Goal: Information Seeking & Learning: Understand process/instructions

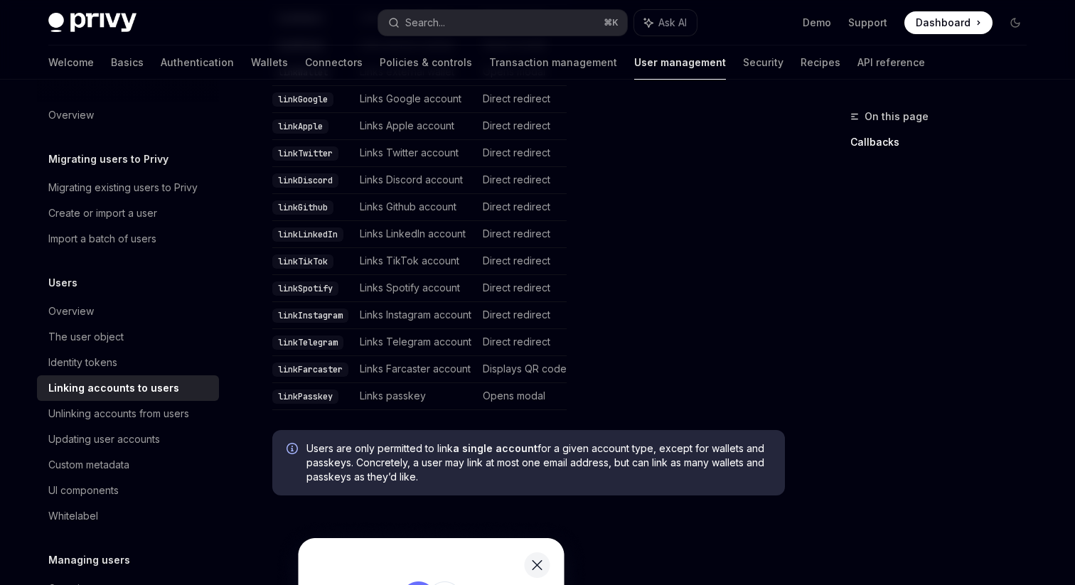
scroll to position [570, 0]
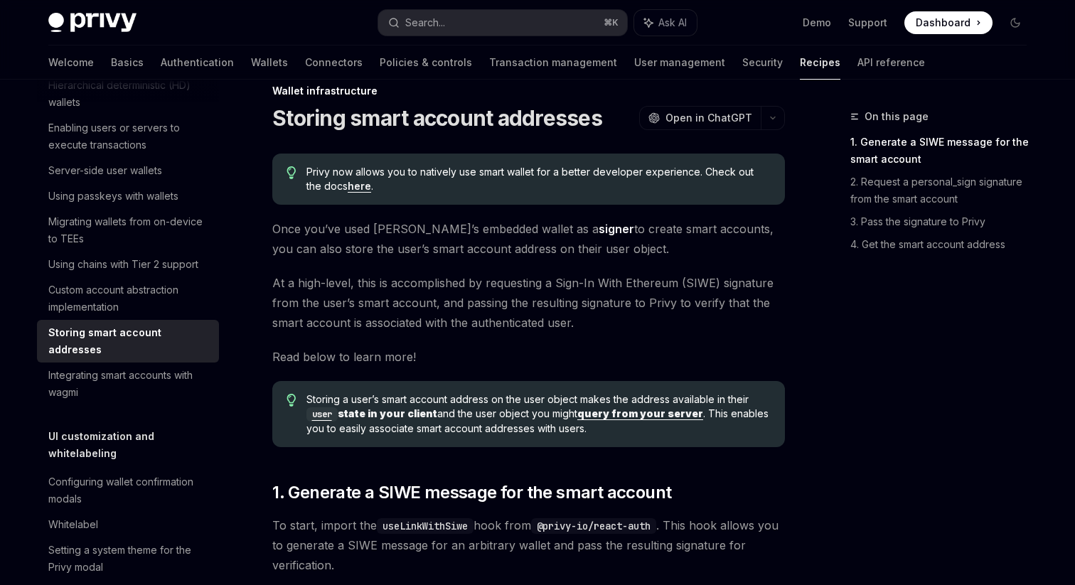
scroll to position [24, 0]
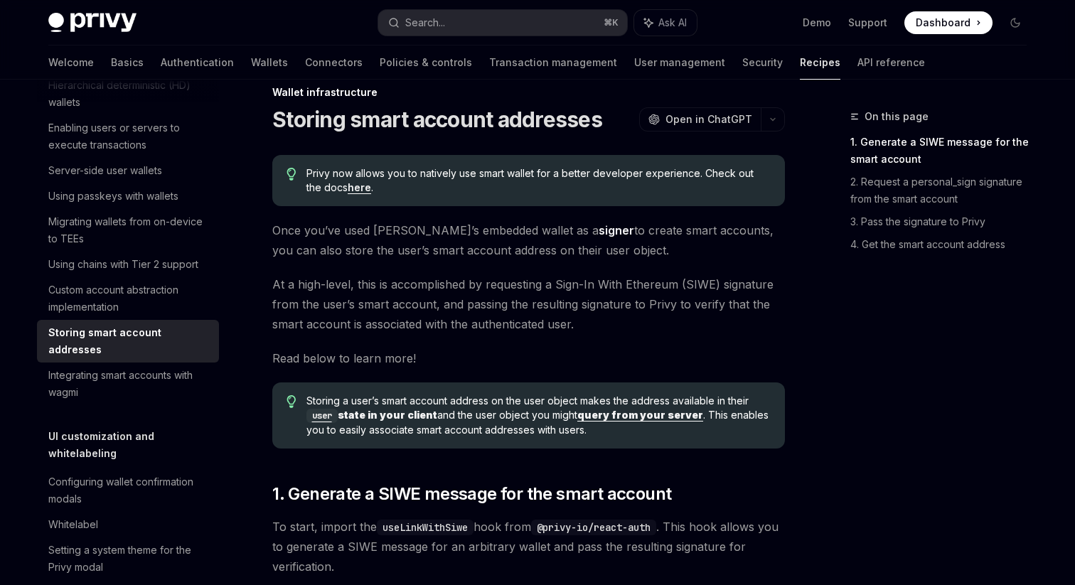
drag, startPoint x: 300, startPoint y: 261, endPoint x: 374, endPoint y: 261, distance: 73.9
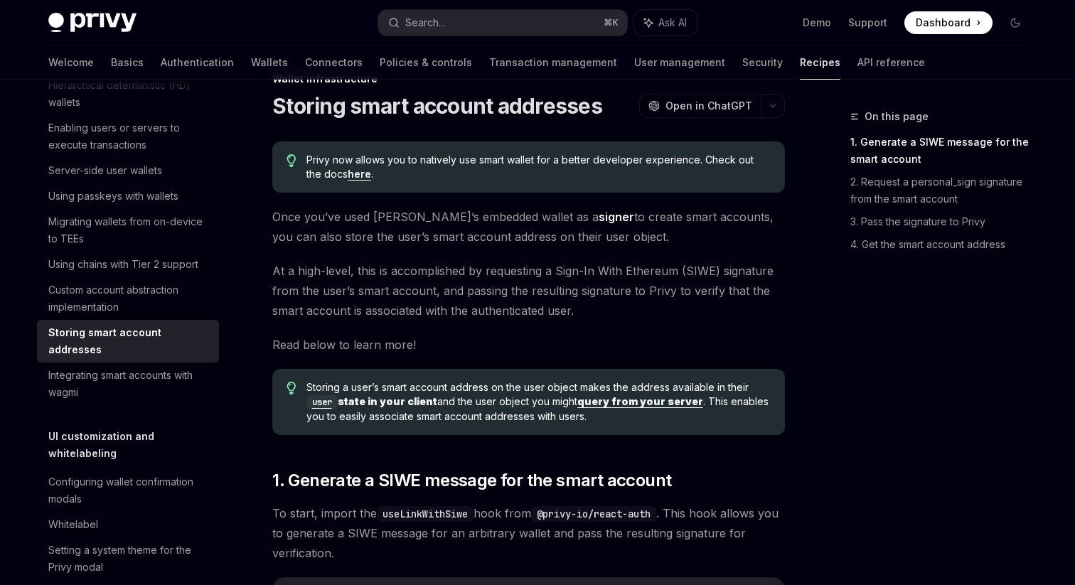
scroll to position [54, 0]
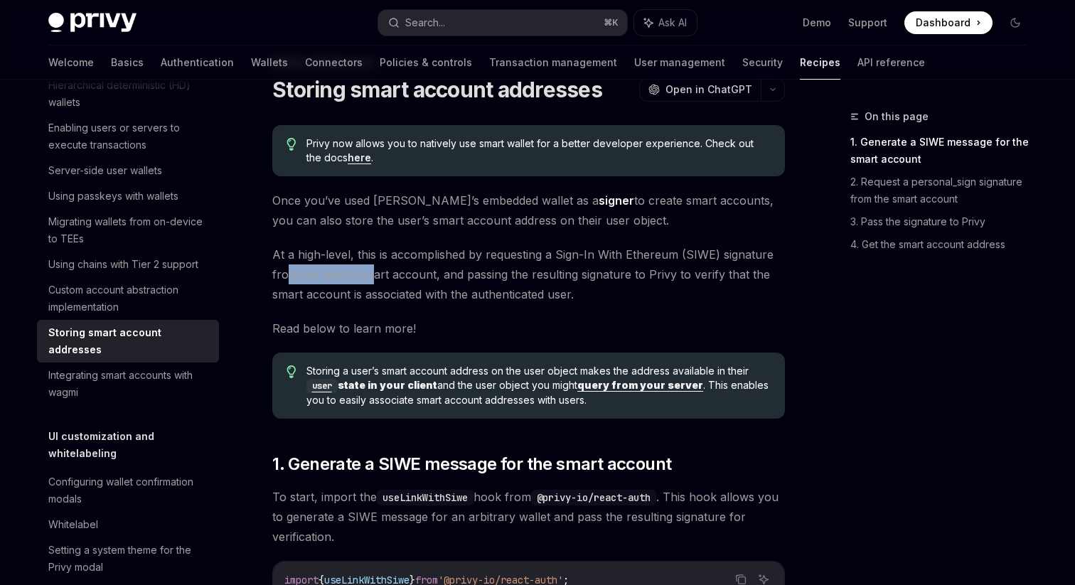
drag, startPoint x: 288, startPoint y: 264, endPoint x: 372, endPoint y: 264, distance: 83.9
click at [372, 264] on span "At a high-level, this is accomplished by requesting a Sign-In With Ethereum (SI…" at bounding box center [528, 275] width 513 height 60
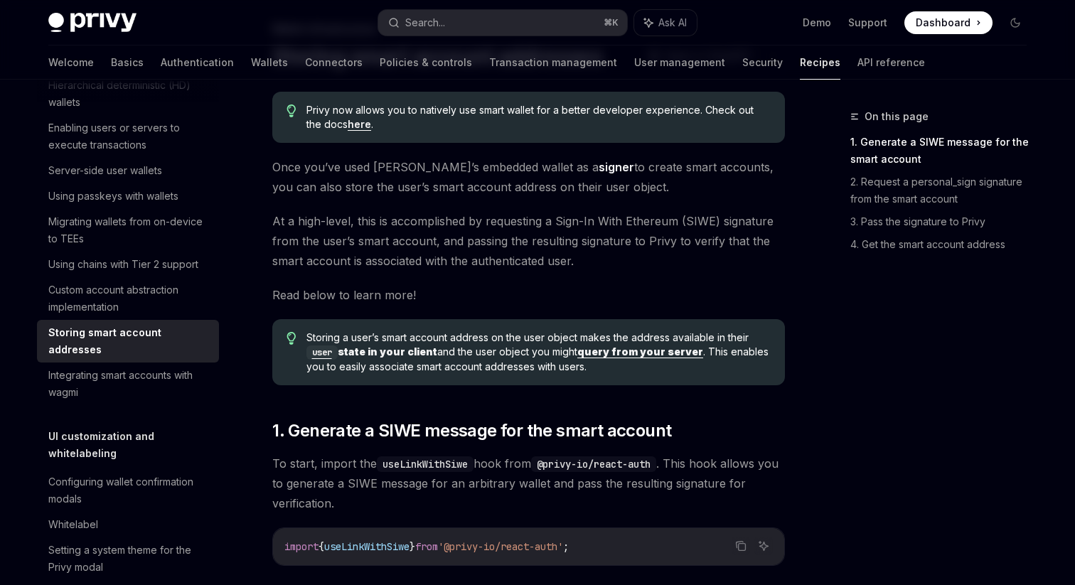
scroll to position [95, 0]
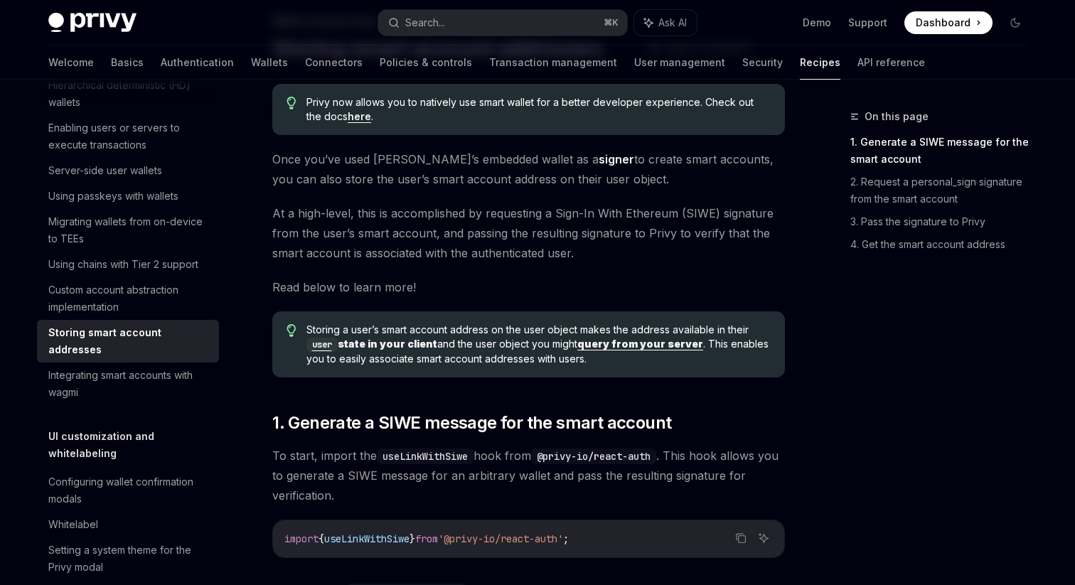
click at [345, 245] on span "At a high-level, this is accomplished by requesting a Sign-In With Ethereum (SI…" at bounding box center [528, 233] width 513 height 60
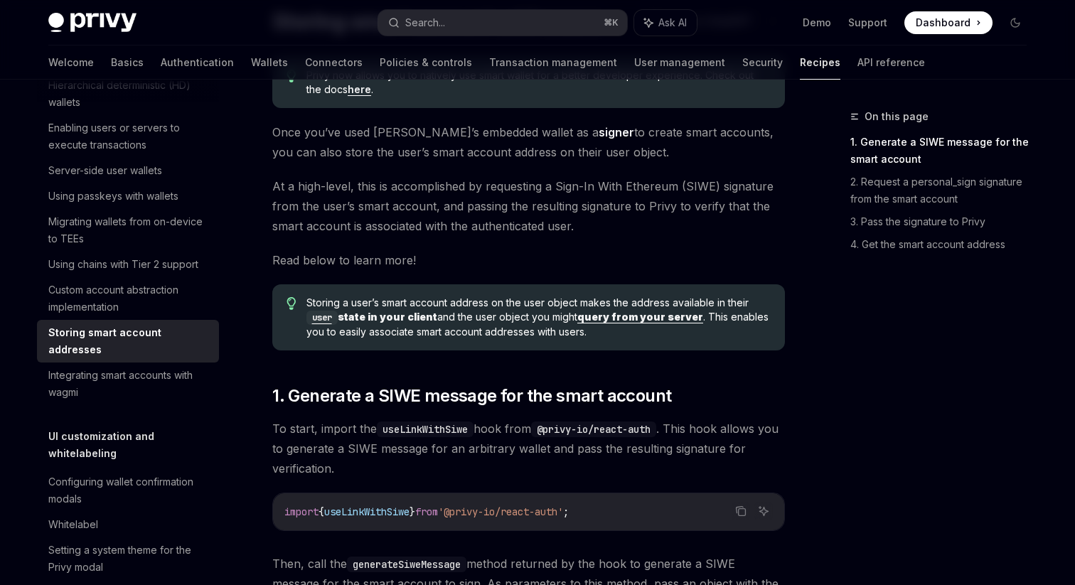
scroll to position [124, 0]
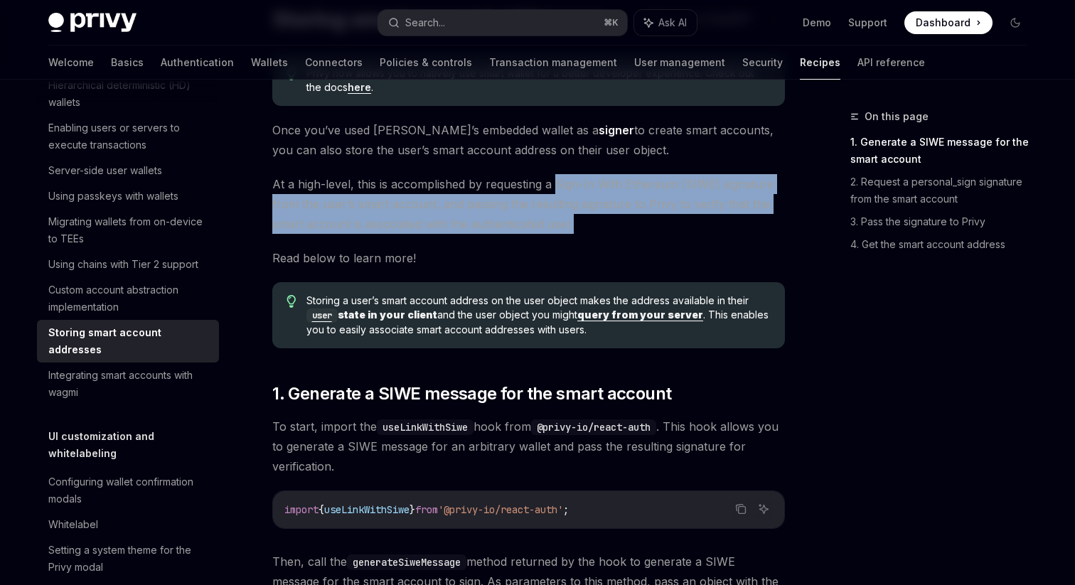
drag, startPoint x: 557, startPoint y: 183, endPoint x: 592, endPoint y: 222, distance: 52.8
click at [592, 222] on span "At a high-level, this is accomplished by requesting a Sign-In With Ethereum (SI…" at bounding box center [528, 204] width 513 height 60
copy span "Sign-In With Ethereum (SIWE) signature from the user’s smart account, and passi…"
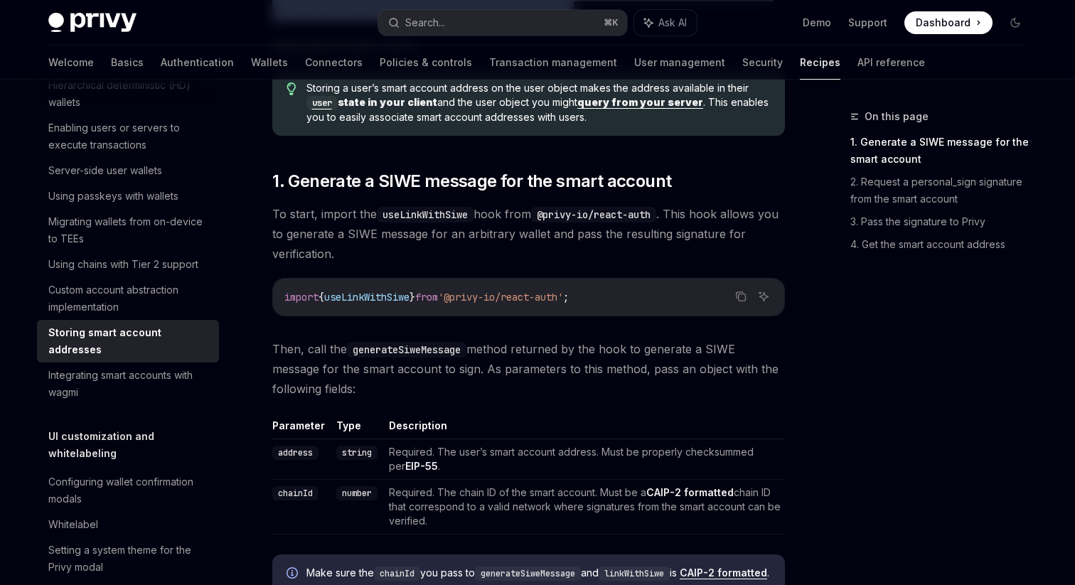
scroll to position [295, 0]
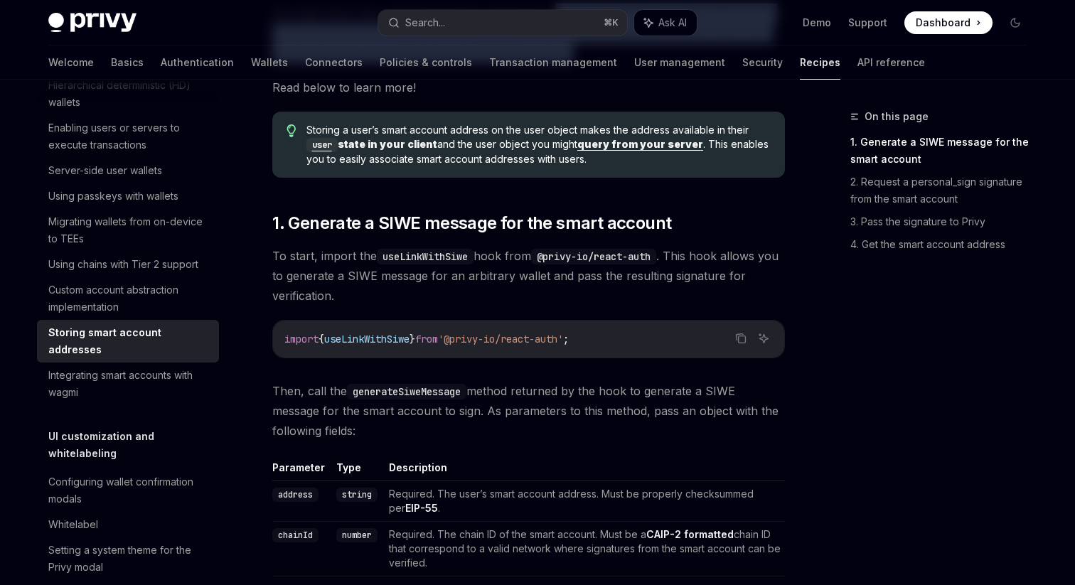
click at [631, 148] on b "query from your server" at bounding box center [640, 144] width 126 height 12
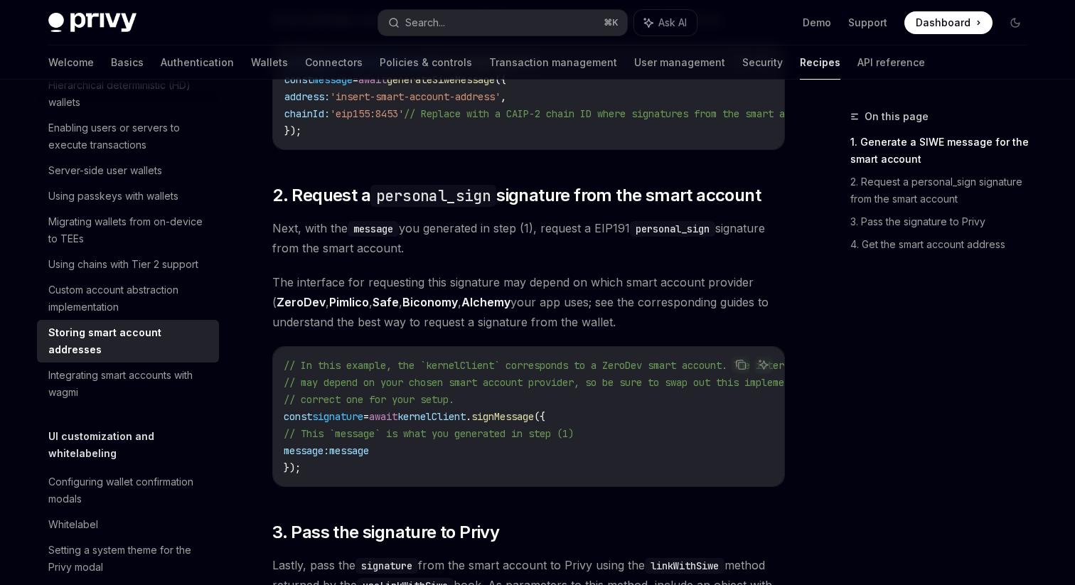
scroll to position [696, 0]
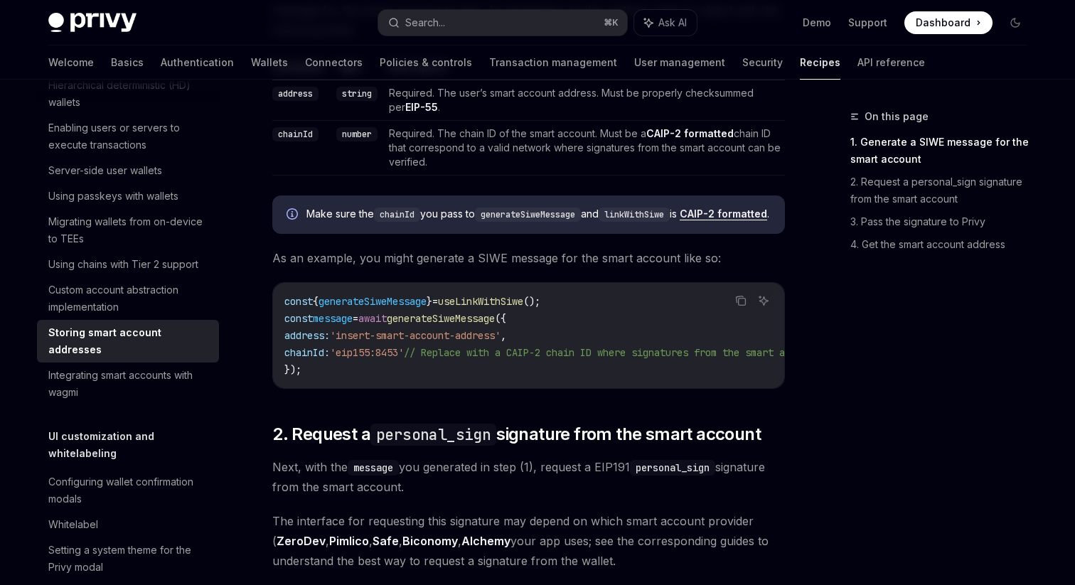
click at [452, 325] on span "generateSiweMessage" at bounding box center [441, 318] width 108 height 13
copy span "generateSiweMessage"
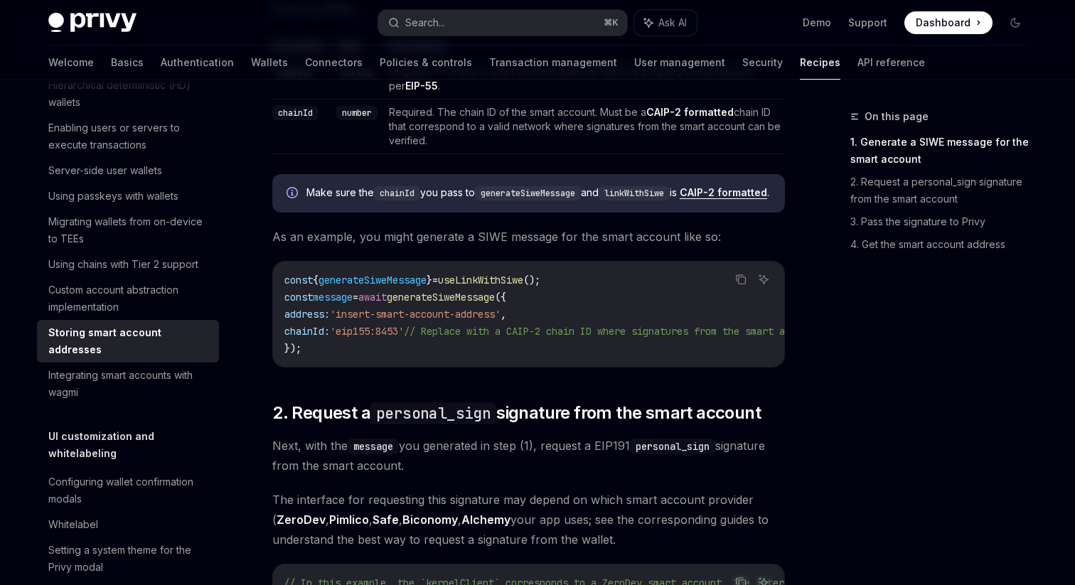
scroll to position [384, 0]
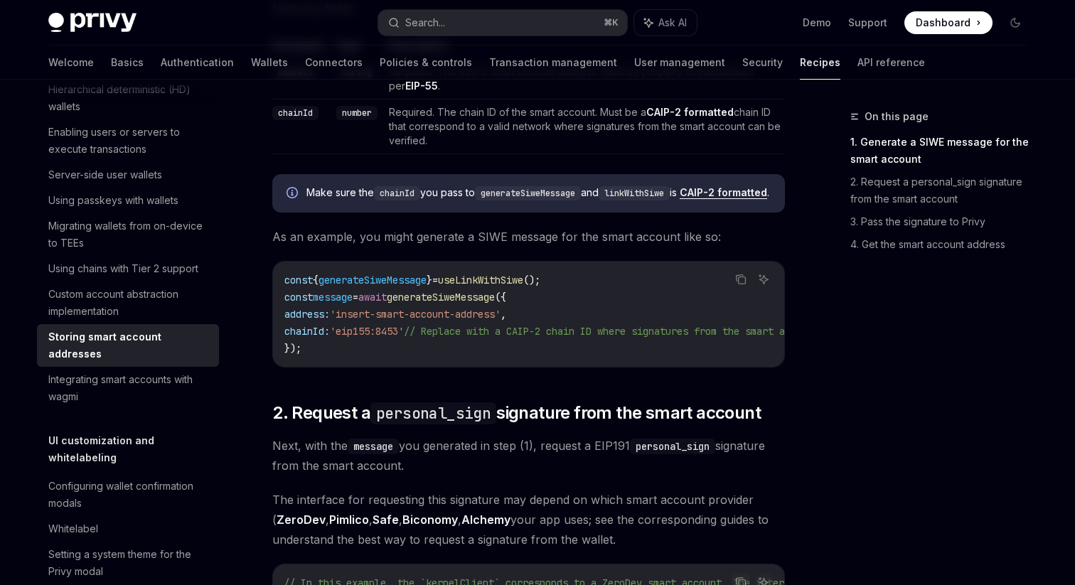
click at [355, 321] on span "'insert-smart-account-address'" at bounding box center [415, 314] width 171 height 13
click at [321, 321] on span "address:" at bounding box center [306, 314] width 45 height 13
click at [356, 334] on code "const { generateSiweMessage } = useLinkWithSiwe (); const message = await gener…" at bounding box center [614, 314] width 660 height 85
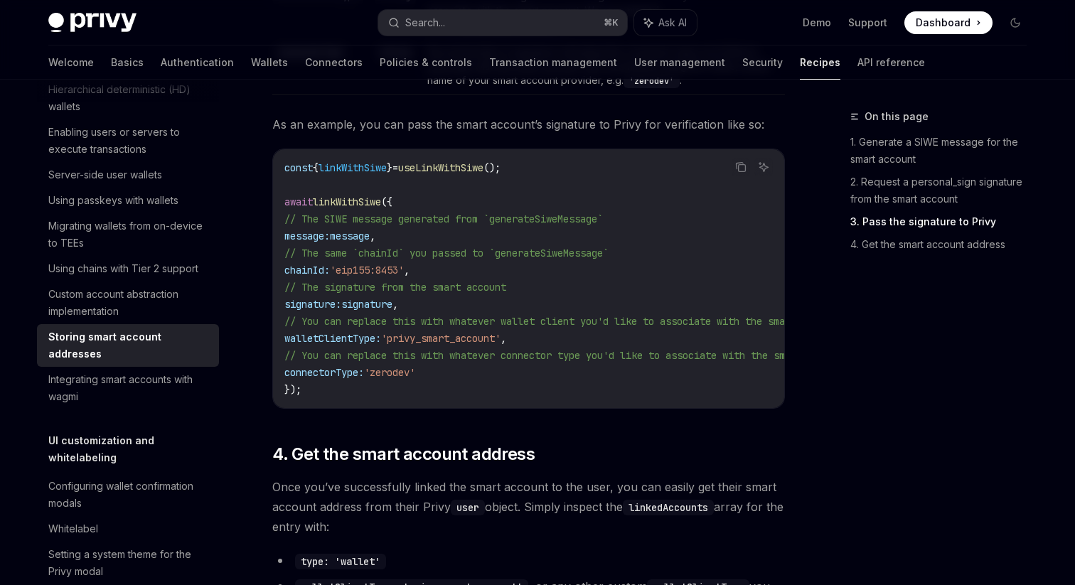
scroll to position [1699, 0]
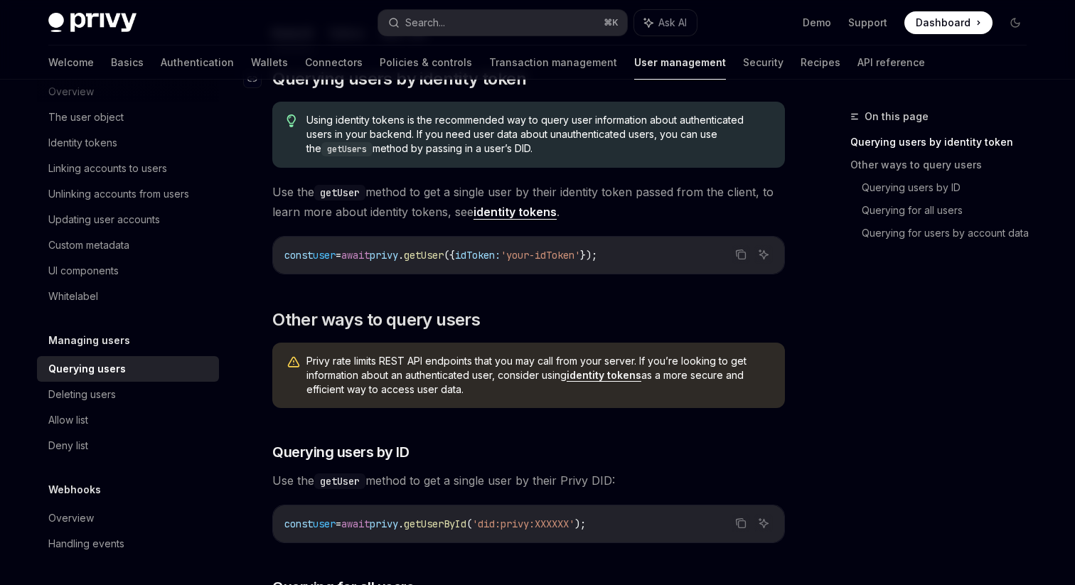
scroll to position [210, 0]
